Goal: Find contact information: Find contact information

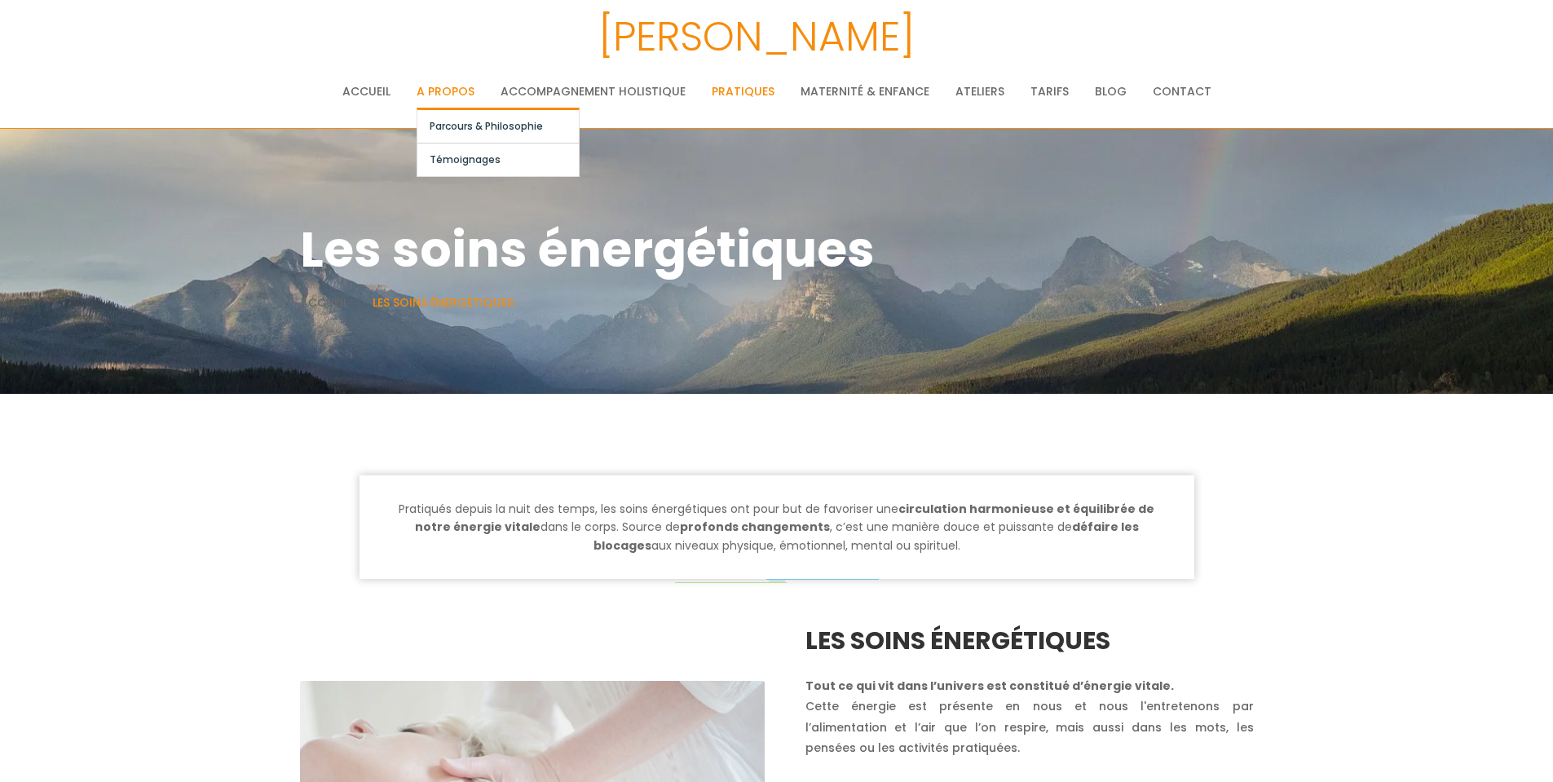
click at [438, 88] on link "A propos" at bounding box center [445, 91] width 58 height 33
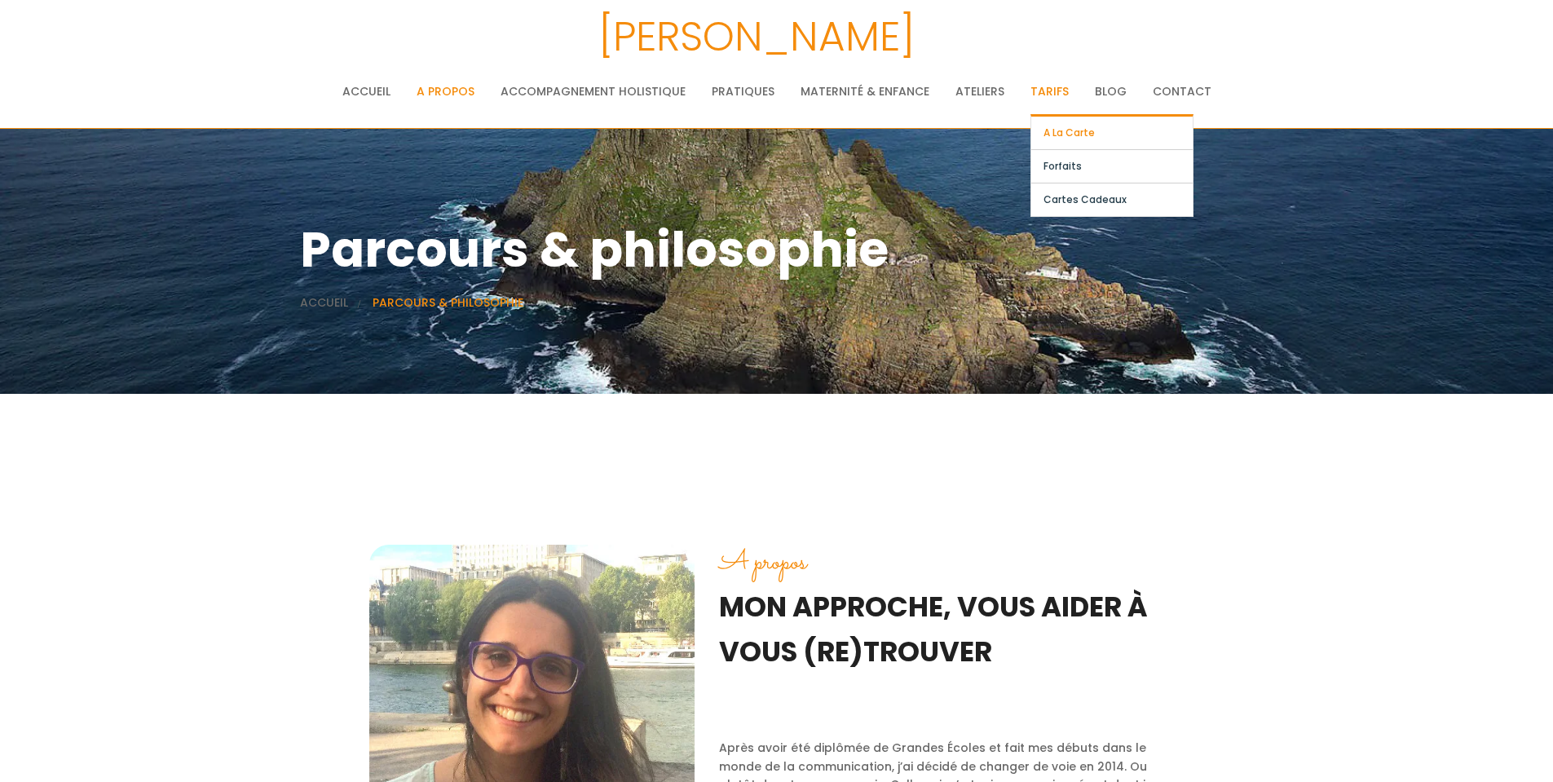
click at [1073, 130] on link "A la carte" at bounding box center [1111, 133] width 161 height 33
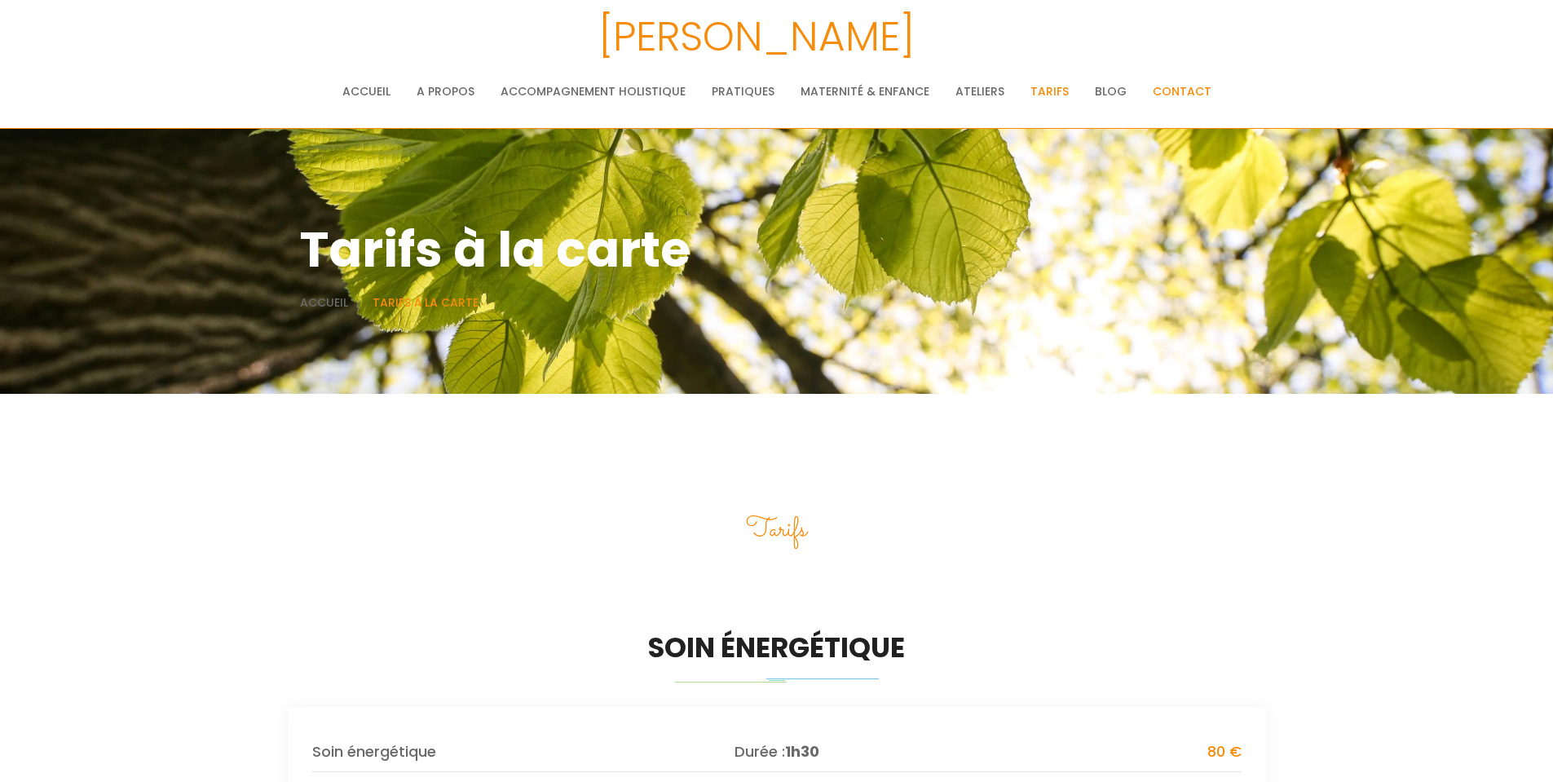
click at [1176, 96] on link "Contact" at bounding box center [1181, 91] width 59 height 33
